Goal: Navigation & Orientation: Find specific page/section

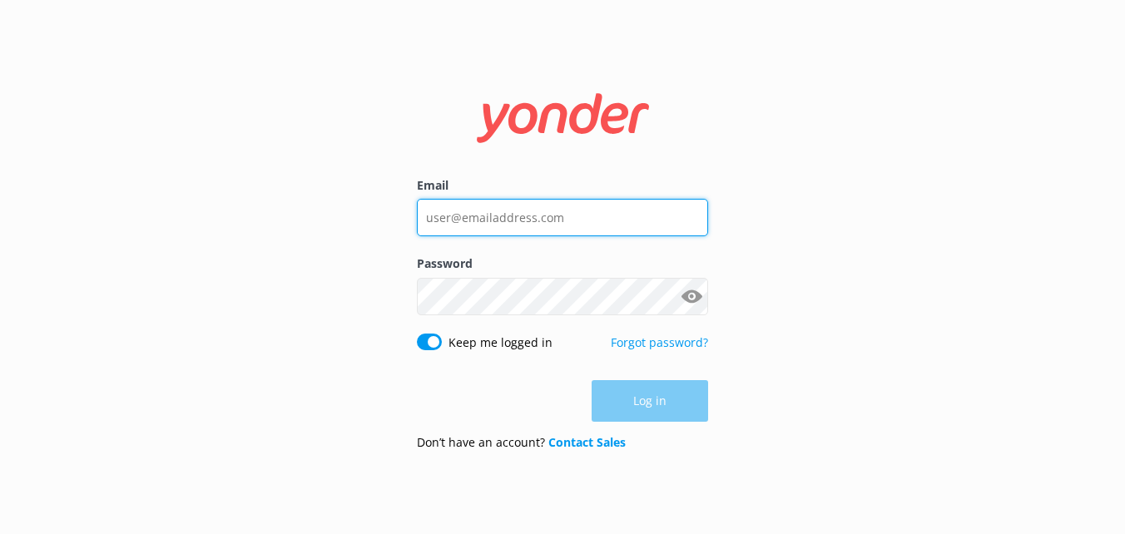
type input "reservations6@therarotongan.com"
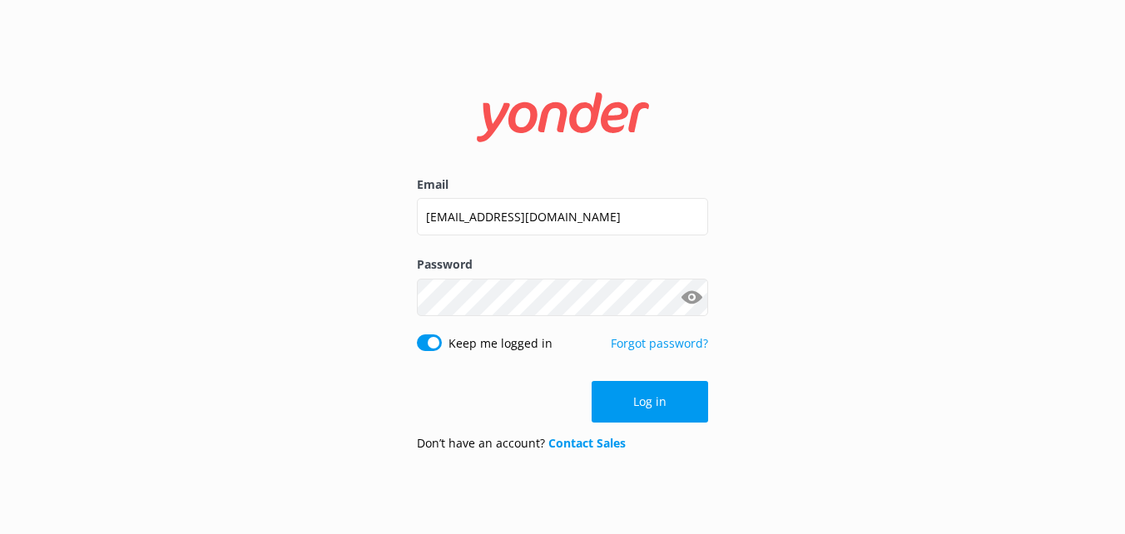
click at [632, 388] on div "Log in" at bounding box center [562, 402] width 291 height 42
click at [632, 388] on button "Log in" at bounding box center [650, 402] width 116 height 42
